Goal: Task Accomplishment & Management: Complete application form

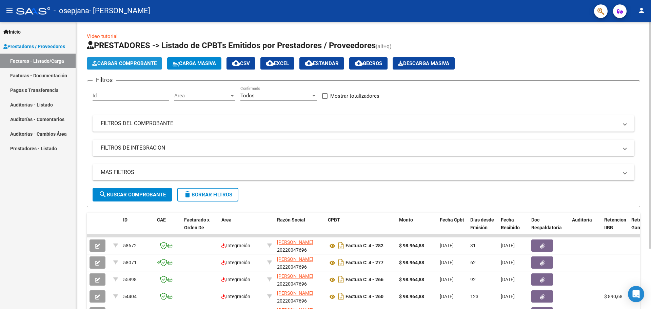
click at [144, 61] on span "Cargar Comprobante" at bounding box center [124, 63] width 64 height 6
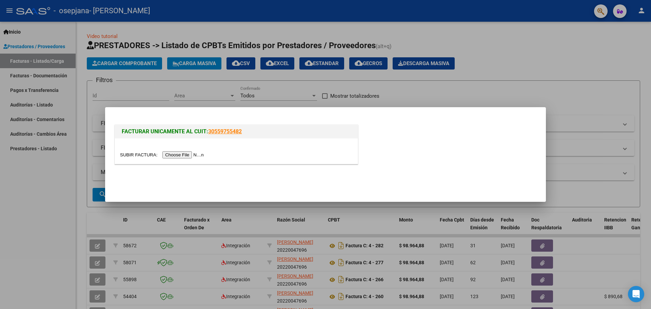
click at [183, 156] on input "file" at bounding box center [163, 154] width 86 height 7
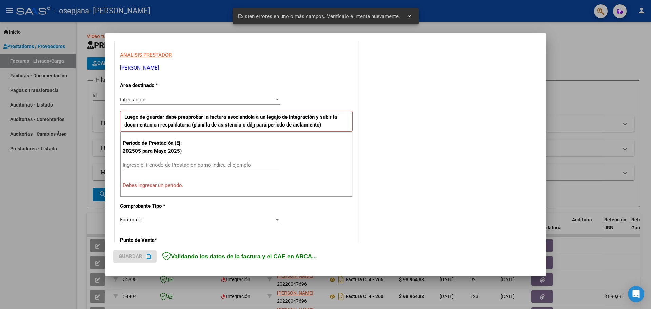
scroll to position [123, 0]
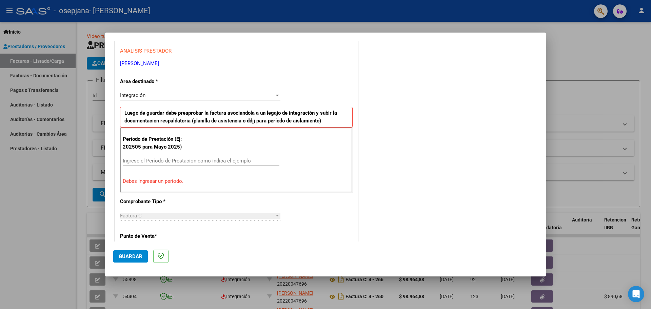
click at [189, 161] on input "Ingrese el Período de Prestación como indica el ejemplo" at bounding box center [201, 161] width 157 height 6
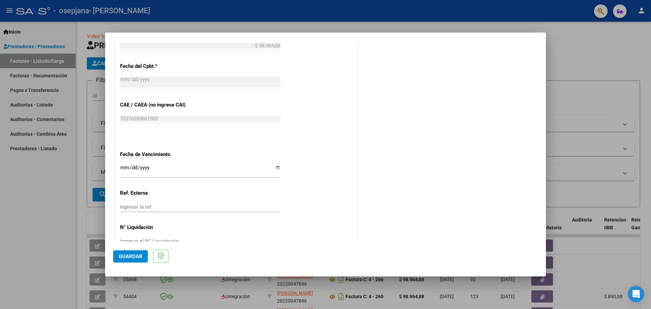
scroll to position [394, 0]
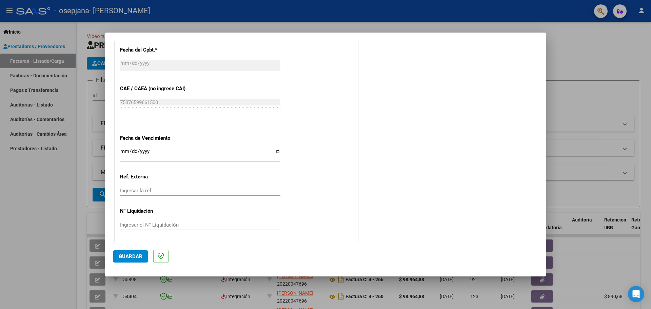
type input "202508"
click at [124, 257] on span "Guardar" at bounding box center [131, 256] width 24 height 6
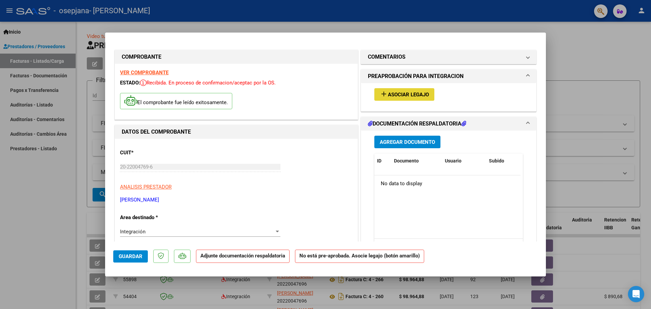
click at [398, 95] on span "Asociar Legajo" at bounding box center [408, 95] width 41 height 6
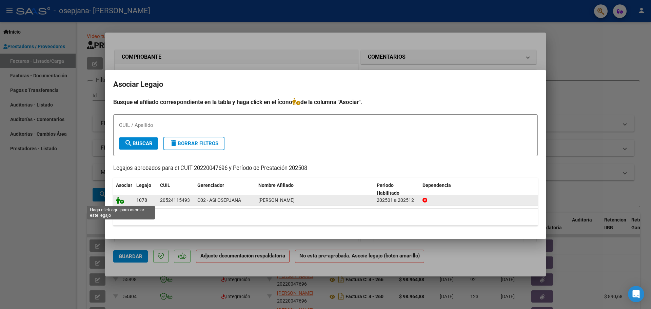
click at [118, 199] on icon at bounding box center [120, 199] width 8 height 7
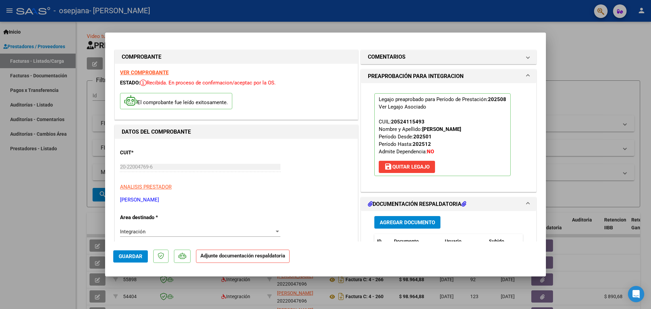
click at [415, 220] on span "Agregar Documento" at bounding box center [407, 222] width 55 height 6
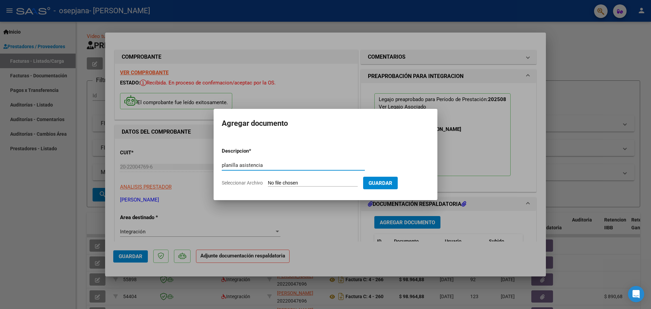
type input "planilla asistencia"
click at [310, 180] on input "Seleccionar Archivo" at bounding box center [313, 183] width 90 height 6
type input "C:\fakepath\asistZantinoAgos25.pdf"
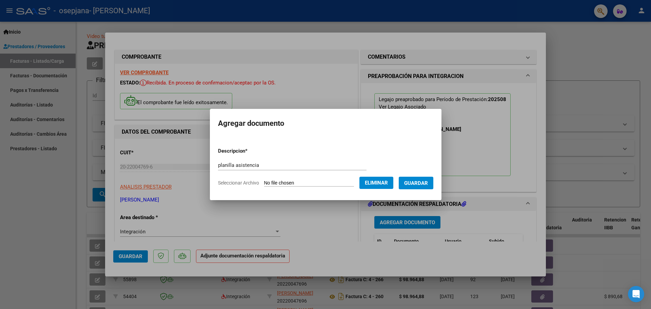
click at [428, 182] on span "Guardar" at bounding box center [416, 183] width 24 height 6
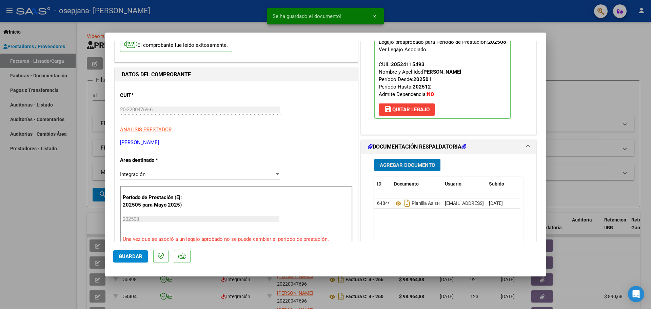
scroll to position [68, 0]
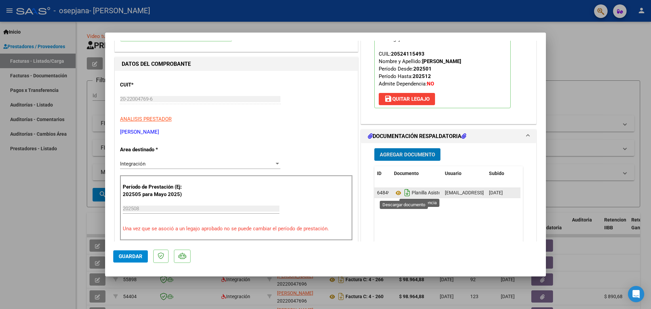
click at [405, 195] on icon "Descargar documento" at bounding box center [407, 192] width 9 height 11
click at [395, 194] on icon at bounding box center [398, 193] width 9 height 8
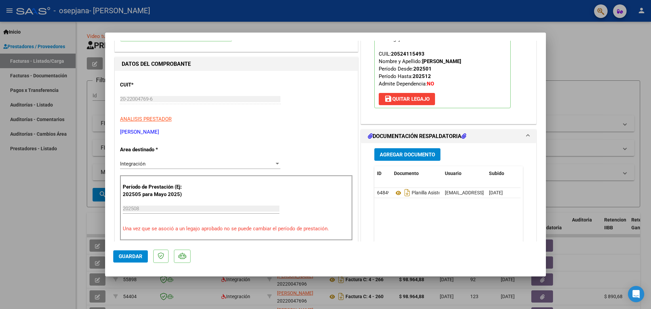
click at [135, 258] on span "Guardar" at bounding box center [131, 256] width 24 height 6
click at [595, 60] on div at bounding box center [325, 154] width 651 height 309
type input "$ 0,00"
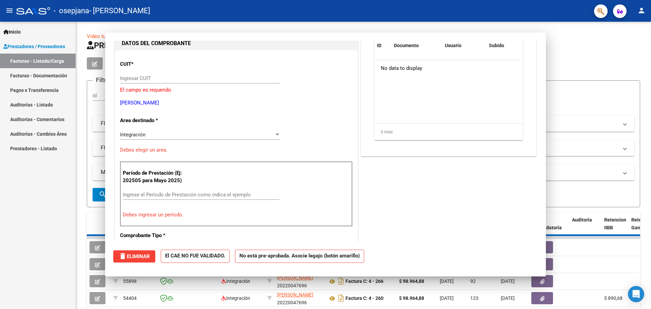
scroll to position [72, 0]
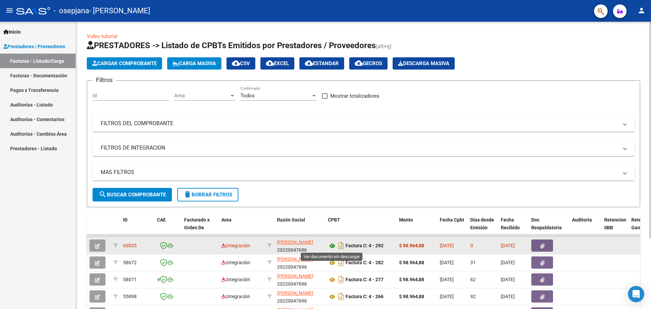
click at [332, 245] on icon at bounding box center [332, 246] width 9 height 8
click at [543, 246] on icon "button" at bounding box center [542, 245] width 4 height 5
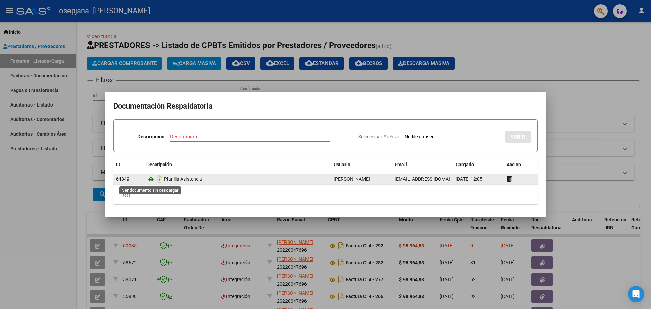
click at [152, 179] on icon at bounding box center [150, 179] width 9 height 8
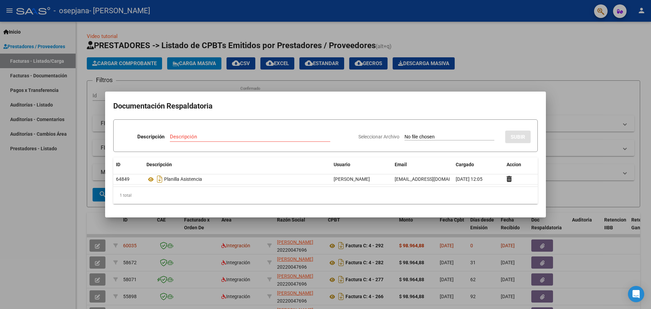
click at [543, 66] on div at bounding box center [325, 154] width 651 height 309
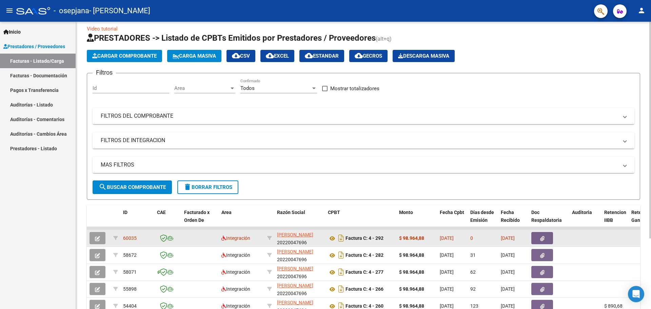
scroll to position [0, 0]
